Goal: Information Seeking & Learning: Learn about a topic

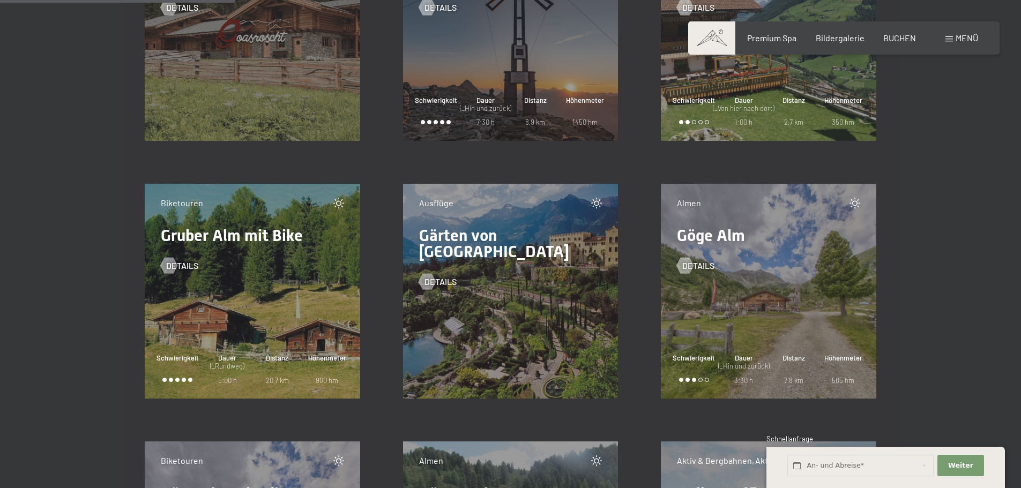
scroll to position [4607, 0]
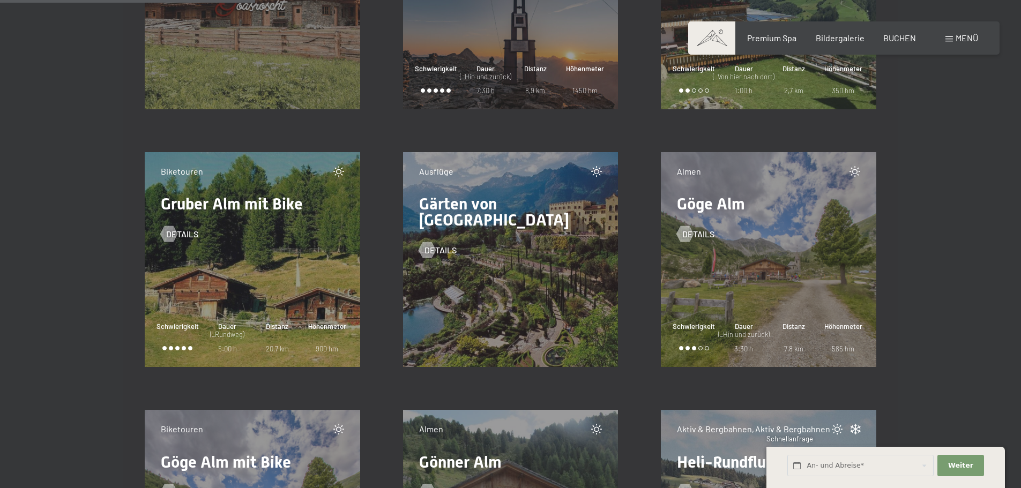
click at [239, 343] on div "Dauer (_Rundweg) 5:00 h" at bounding box center [227, 337] width 50 height 32
click at [183, 236] on span "Details" at bounding box center [193, 234] width 32 height 12
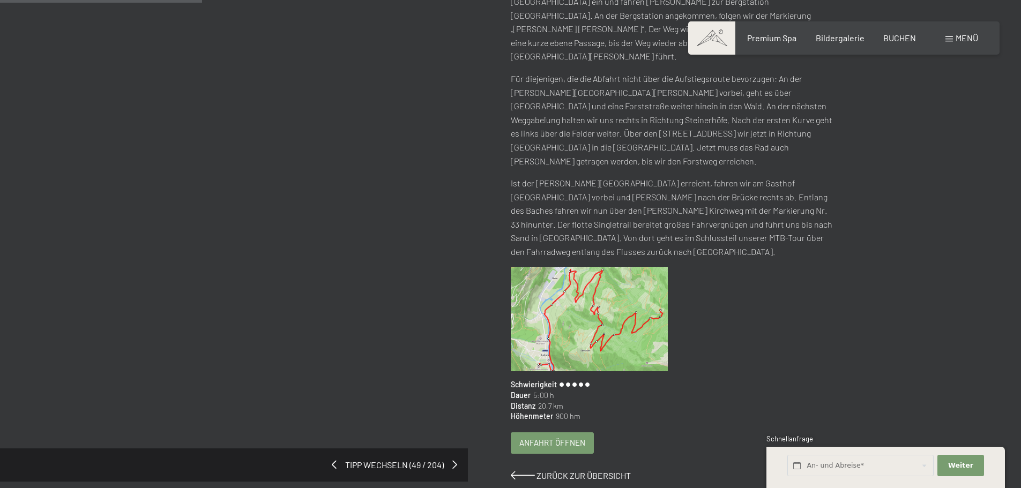
scroll to position [268, 0]
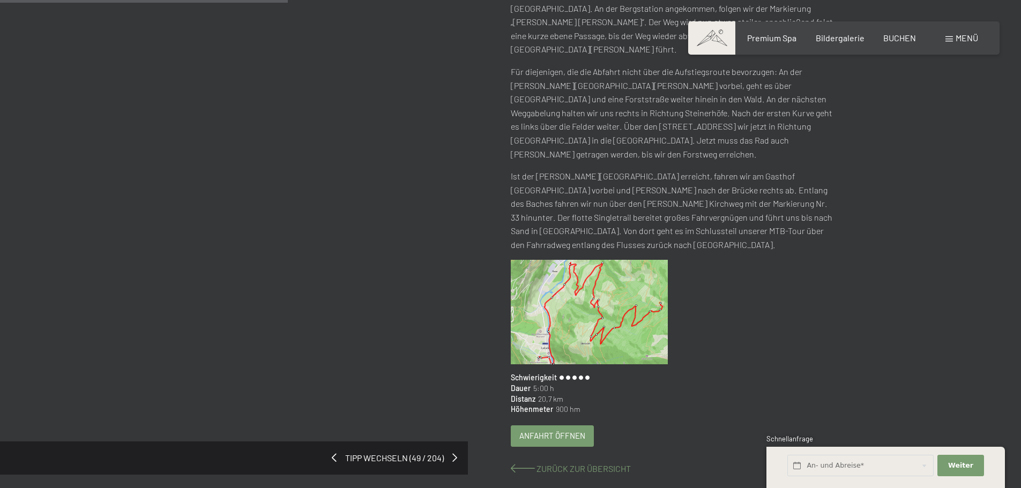
click at [554, 463] on span "Zurück zur Übersicht" at bounding box center [583, 468] width 94 height 10
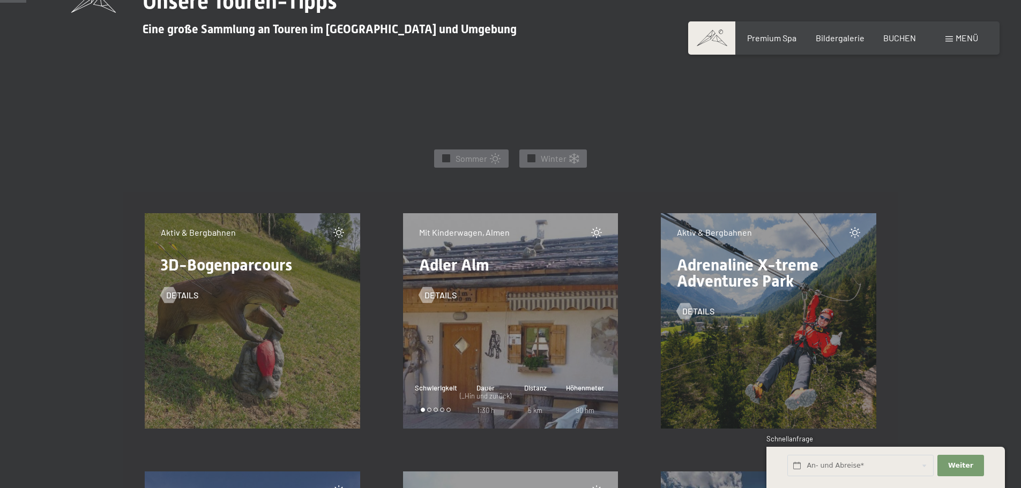
scroll to position [536, 0]
